Goal: Task Accomplishment & Management: Use online tool/utility

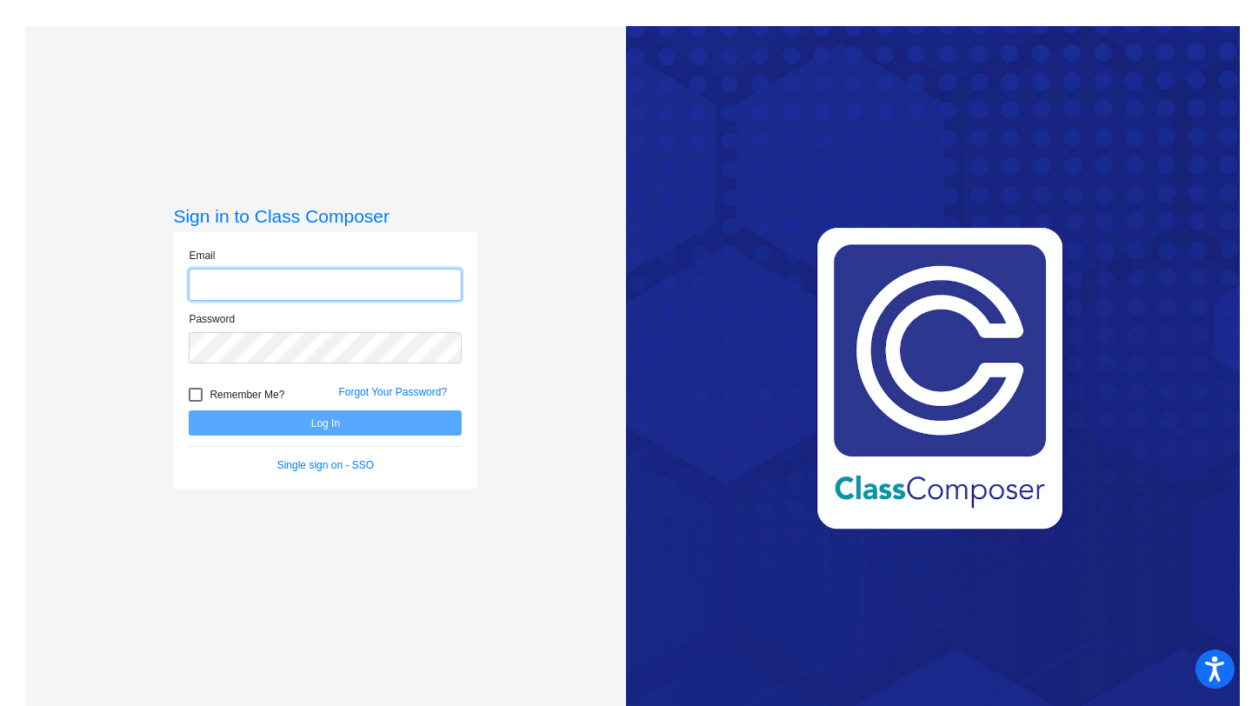
type input "[EMAIL_ADDRESS][DOMAIN_NAME]"
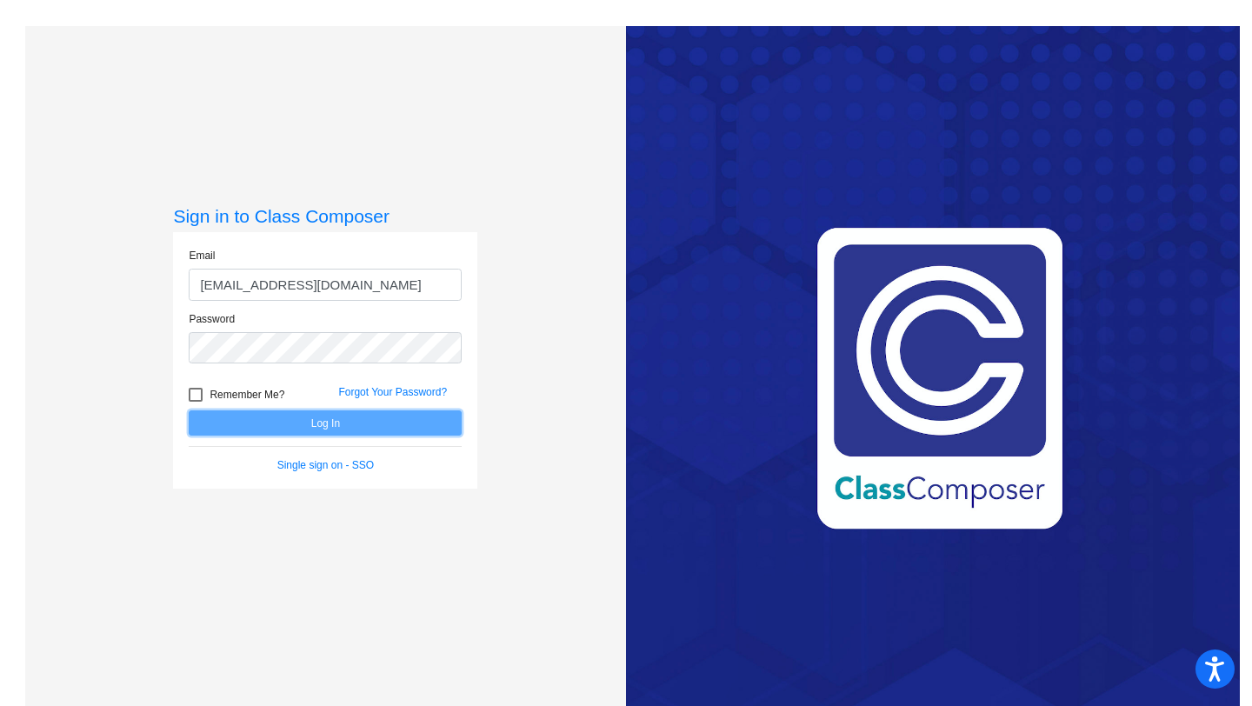
click at [328, 423] on button "Log In" at bounding box center [325, 422] width 273 height 25
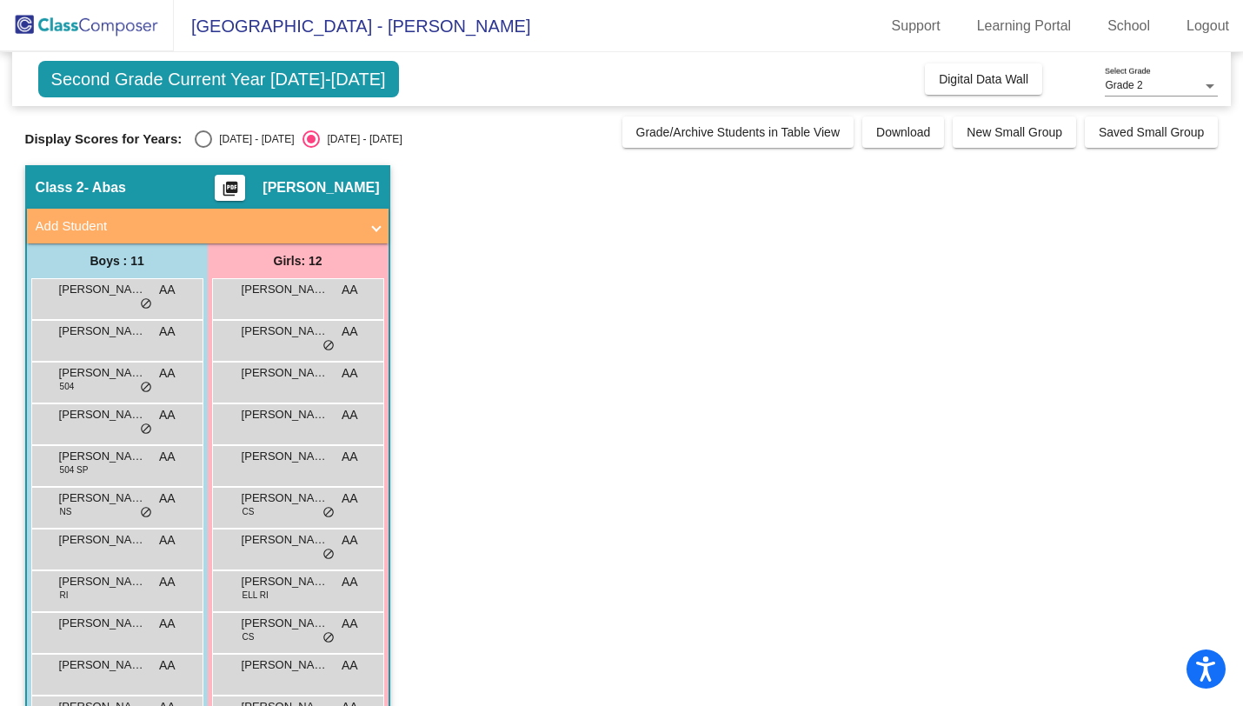
click at [223, 148] on div "Second Grade Current Year [DATE]-[DATE] Add, Move, or Retain Students Off On In…" at bounding box center [622, 429] width 1194 height 755
click at [200, 131] on div "Select an option" at bounding box center [203, 138] width 17 height 17
click at [203, 148] on input "[DATE] - [DATE]" at bounding box center [203, 148] width 1 height 1
radio input "true"
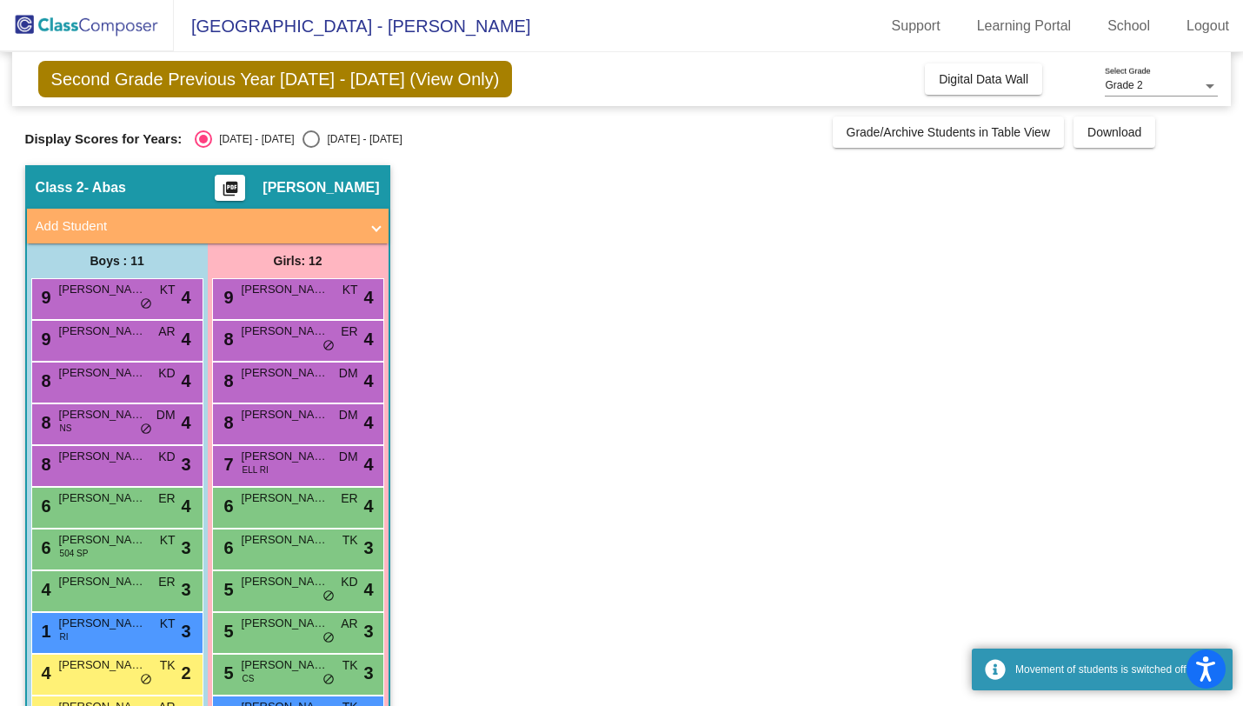
scroll to position [101, 0]
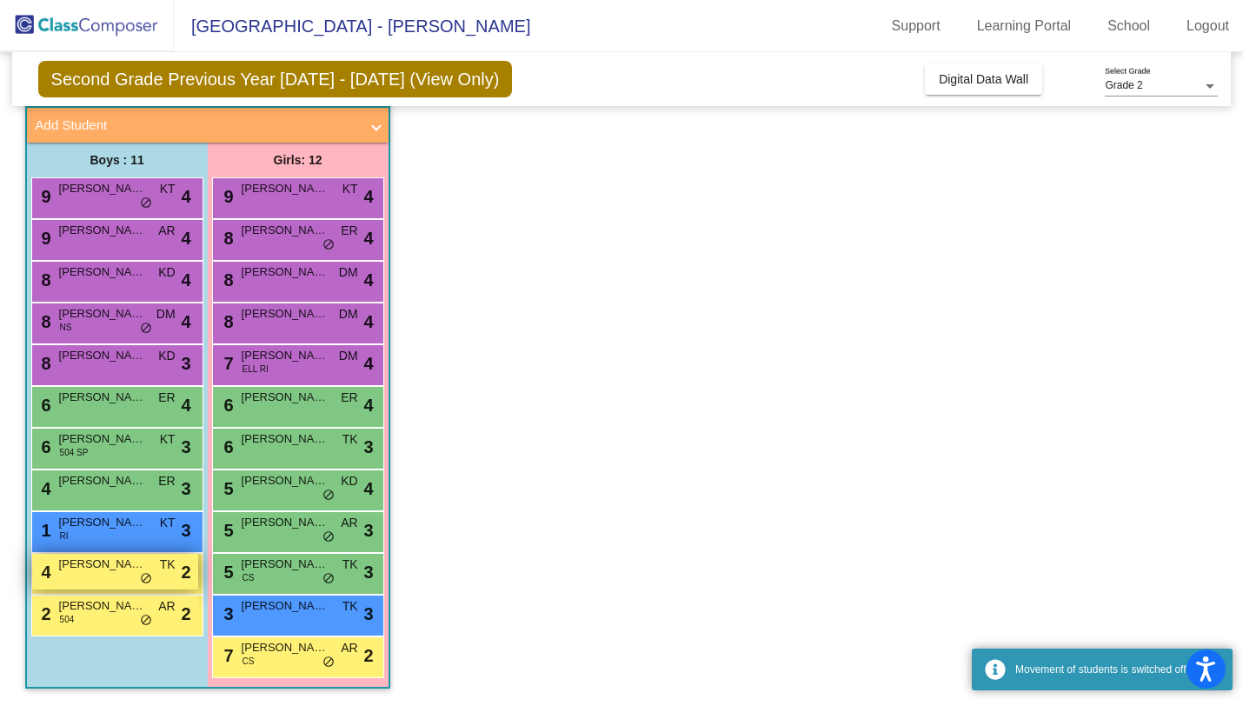
click at [132, 572] on span "[PERSON_NAME]" at bounding box center [102, 564] width 87 height 17
